Goal: Browse casually: Explore the website without a specific task or goal

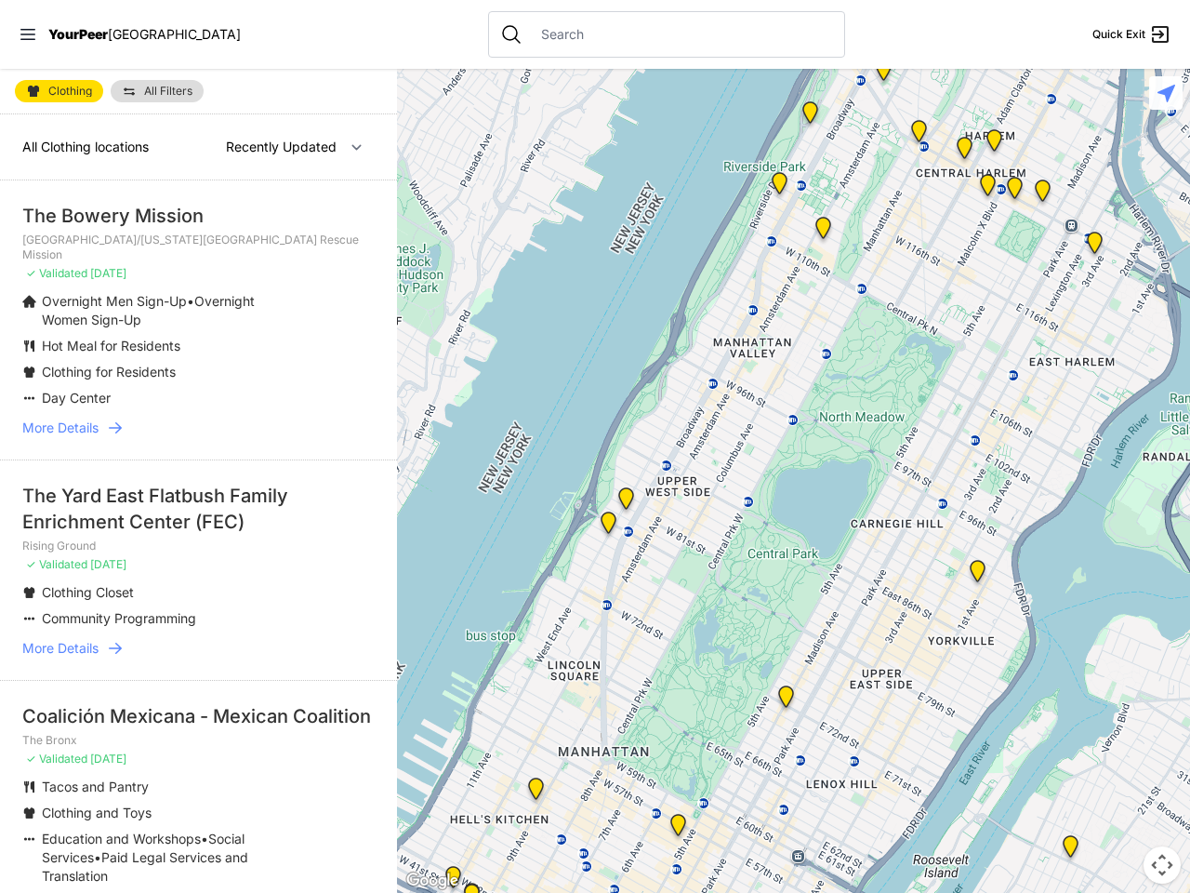
click at [28, 34] on icon at bounding box center [27, 34] width 15 height 11
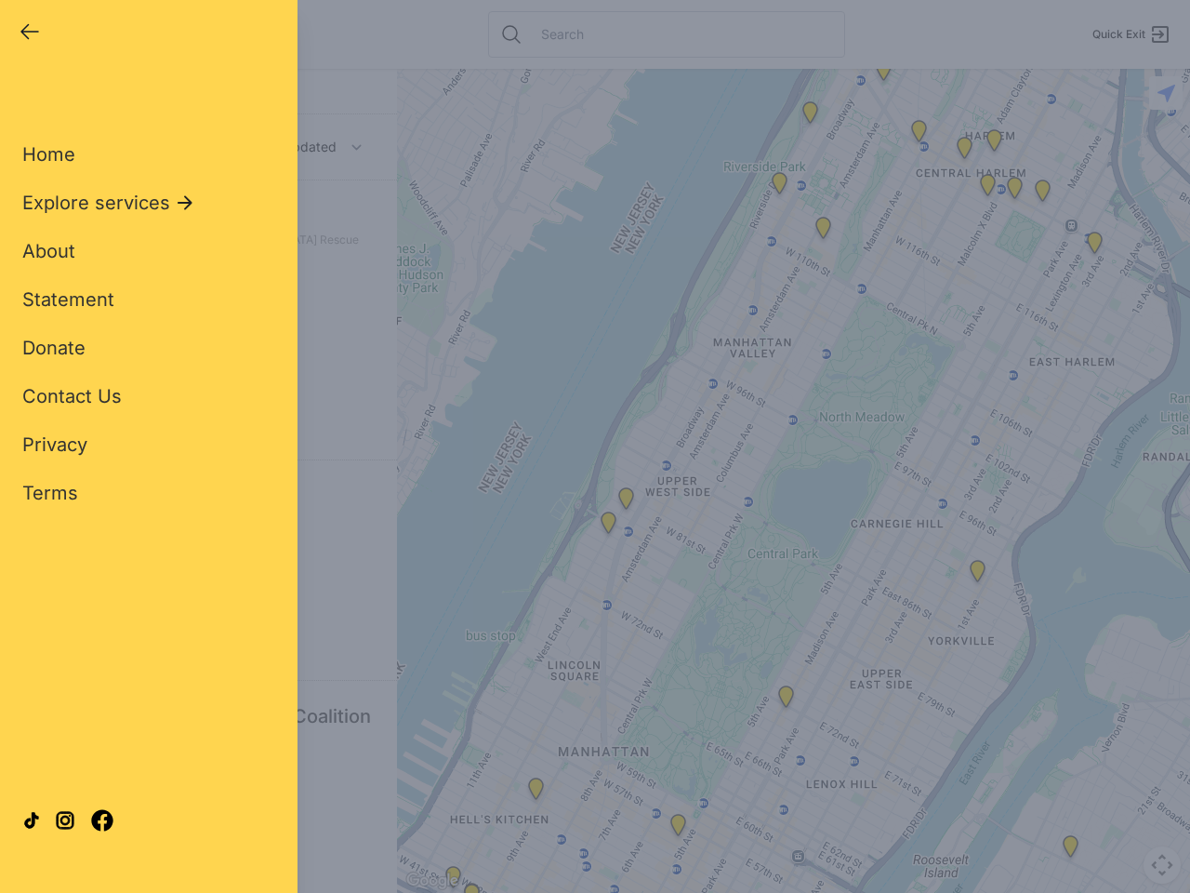
click at [793, 481] on div "Close panel YourPeer [GEOGRAPHIC_DATA] Quick Exit Single Adult Families Soup Ki…" at bounding box center [595, 446] width 1190 height 893
click at [786, 700] on div "Close panel YourPeer [GEOGRAPHIC_DATA] Quick Exit Single Adult Families Soup Ki…" at bounding box center [595, 446] width 1190 height 893
click at [810, 116] on div "Close panel YourPeer [GEOGRAPHIC_DATA] Quick Exit Single Adult Families Soup Ki…" at bounding box center [595, 446] width 1190 height 893
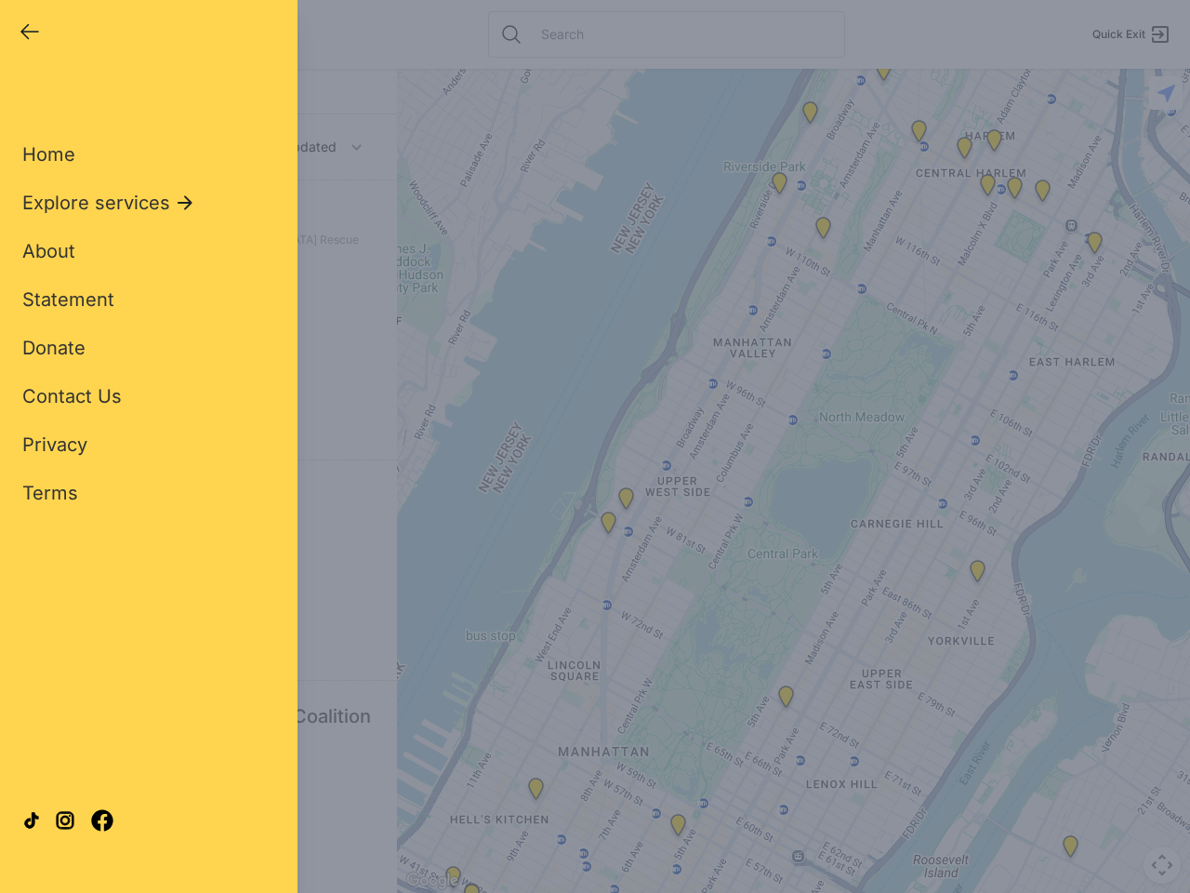
click at [883, 73] on div "Close panel YourPeer [GEOGRAPHIC_DATA] Quick Exit Single Adult Families Soup Ki…" at bounding box center [595, 446] width 1190 height 893
click at [919, 135] on div "Close panel YourPeer [GEOGRAPHIC_DATA] Quick Exit Single Adult Families Soup Ki…" at bounding box center [595, 446] width 1190 height 893
click at [964, 152] on div "Close panel YourPeer [GEOGRAPHIC_DATA] Quick Exit Single Adult Families Soup Ki…" at bounding box center [595, 446] width 1190 height 893
click at [1095, 246] on div "Close panel YourPeer [GEOGRAPHIC_DATA] Quick Exit Single Adult Families Soup Ki…" at bounding box center [595, 446] width 1190 height 893
